Goal: Task Accomplishment & Management: Use online tool/utility

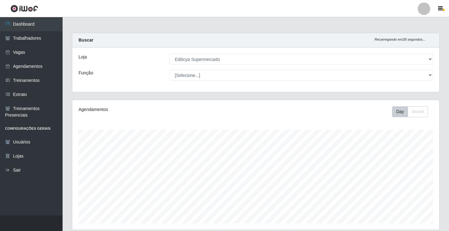
select select "460"
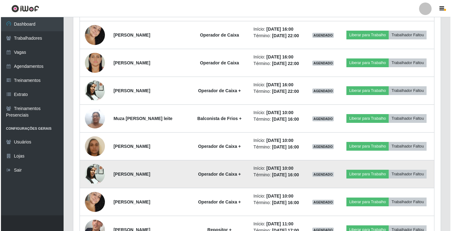
scroll to position [292, 0]
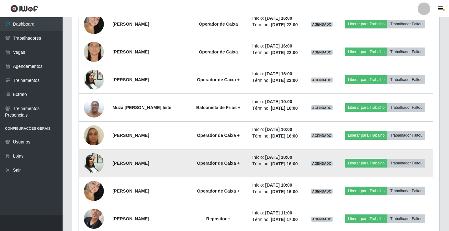
click at [96, 164] on img at bounding box center [94, 163] width 20 height 27
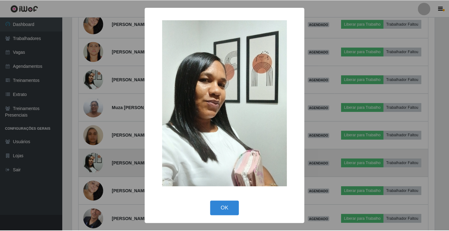
scroll to position [130, 364]
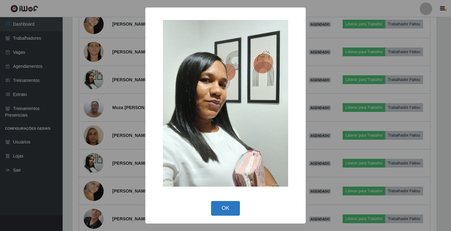
click at [231, 211] on button "OK" at bounding box center [225, 208] width 29 height 15
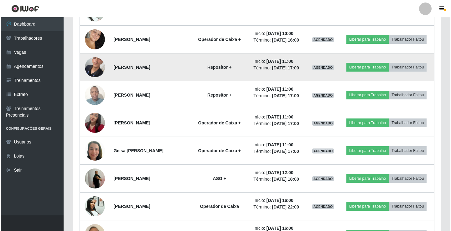
scroll to position [449, 0]
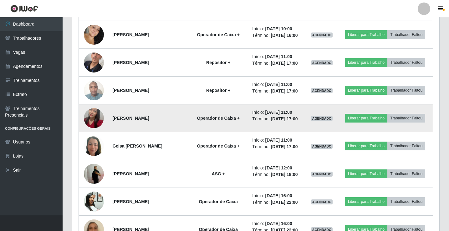
click at [94, 121] on img at bounding box center [94, 118] width 20 height 36
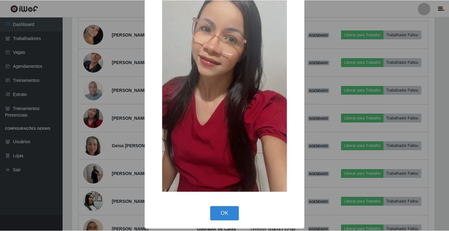
scroll to position [46, 0]
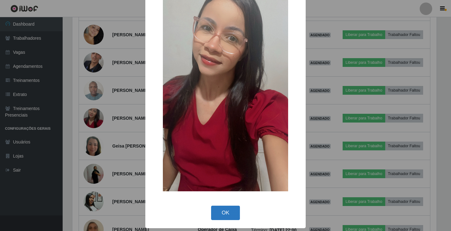
click at [220, 216] on button "OK" at bounding box center [225, 213] width 29 height 15
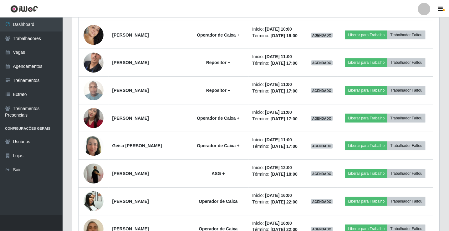
scroll to position [130, 367]
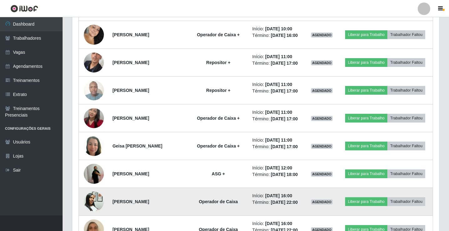
click at [92, 199] on img at bounding box center [94, 201] width 20 height 27
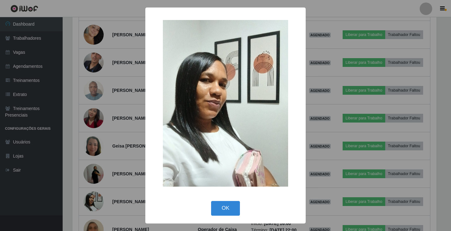
click at [92, 194] on div "× OK Cancel" at bounding box center [225, 115] width 451 height 231
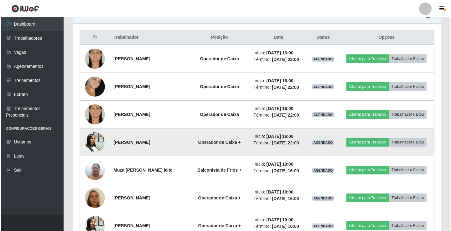
scroll to position [198, 0]
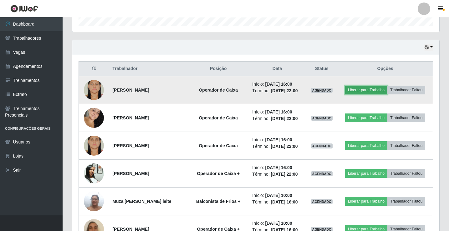
click at [382, 94] on button "Liberar para Trabalho" at bounding box center [366, 90] width 42 height 9
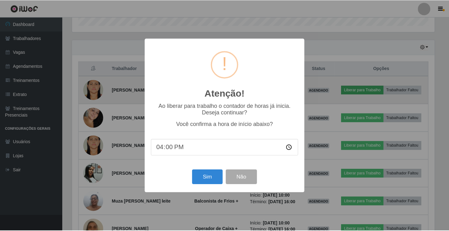
scroll to position [130, 364]
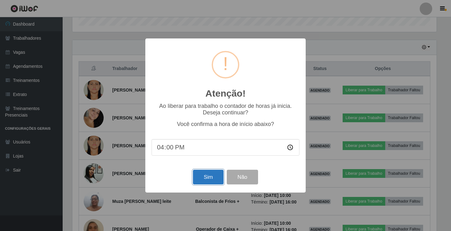
click at [209, 179] on button "Sim" at bounding box center [208, 177] width 30 height 15
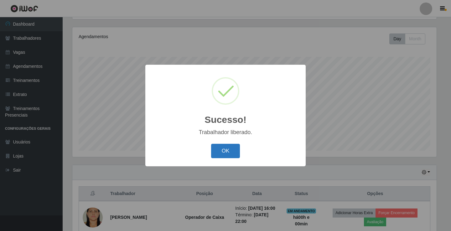
click at [231, 149] on button "OK" at bounding box center [225, 151] width 29 height 15
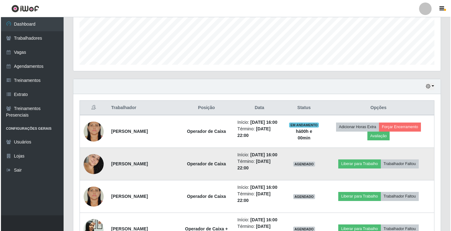
scroll to position [167, 0]
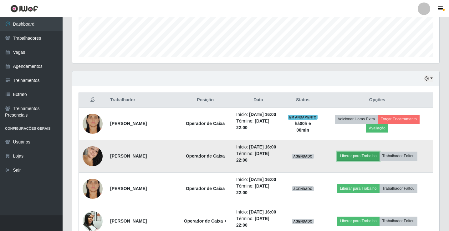
click at [379, 157] on button "Liberar para Trabalho" at bounding box center [358, 156] width 42 height 9
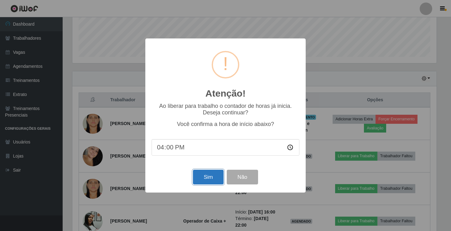
click at [217, 172] on button "Sim" at bounding box center [208, 177] width 30 height 15
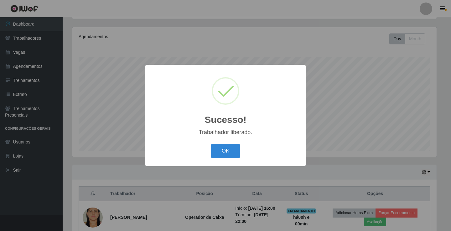
click at [232, 144] on div "OK Cancel" at bounding box center [226, 151] width 148 height 18
click at [233, 144] on div "OK Cancel" at bounding box center [226, 151] width 148 height 18
click at [233, 145] on button "OK" at bounding box center [225, 151] width 29 height 15
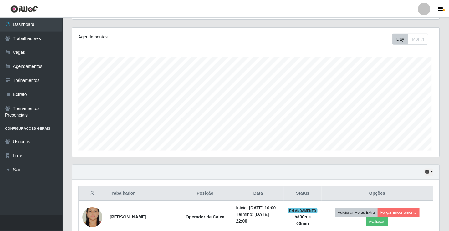
scroll to position [130, 367]
